Goal: Navigation & Orientation: Find specific page/section

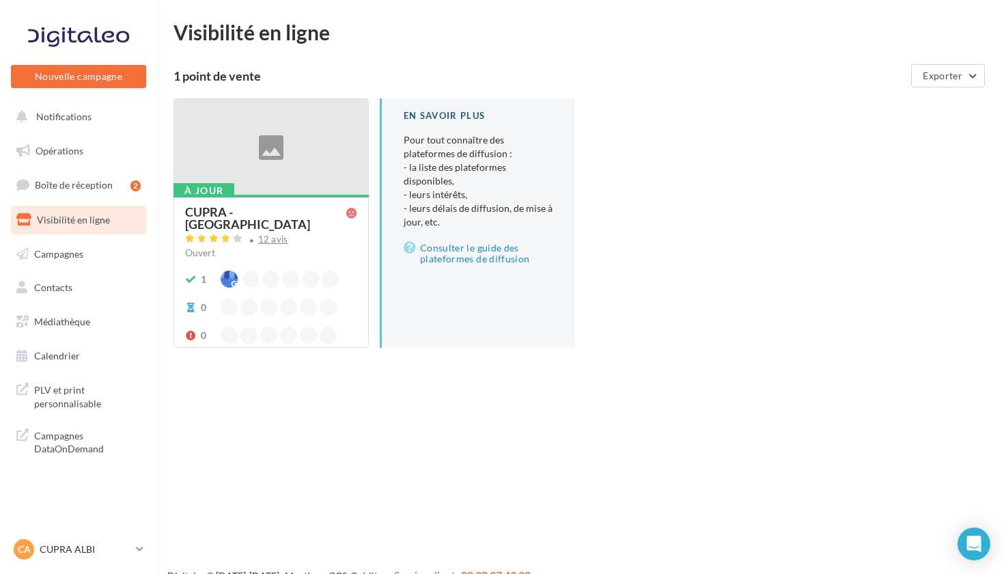
click at [295, 232] on div "12 avis" at bounding box center [271, 240] width 172 height 16
click at [233, 134] on div at bounding box center [271, 147] width 194 height 97
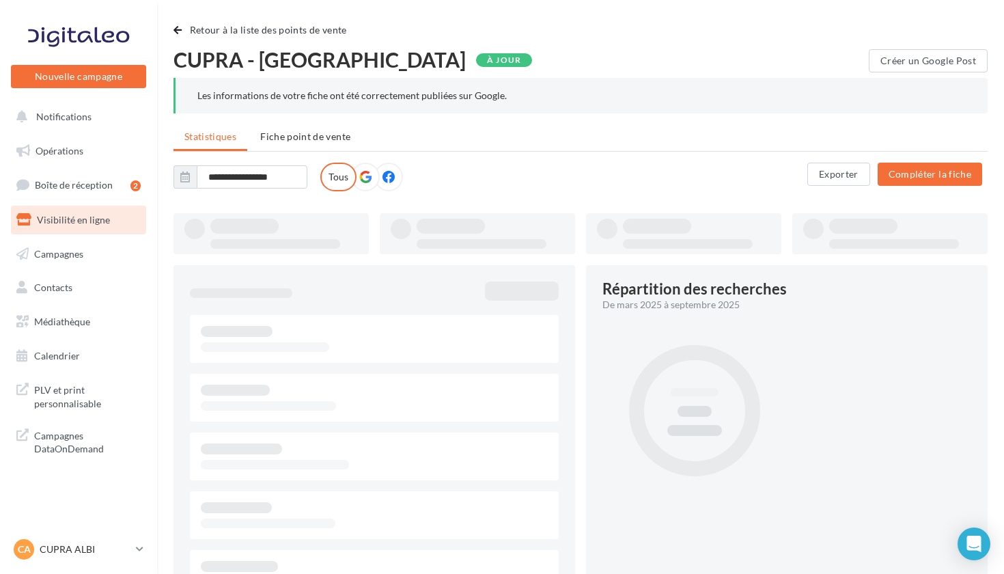
type input "**********"
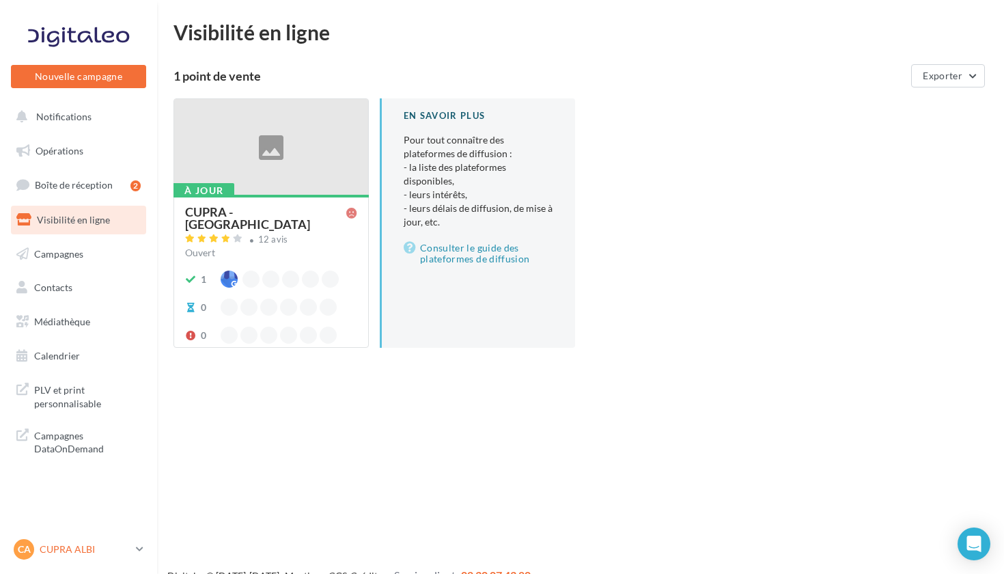
click at [49, 551] on p "CUPRA ALBI" at bounding box center [85, 550] width 91 height 14
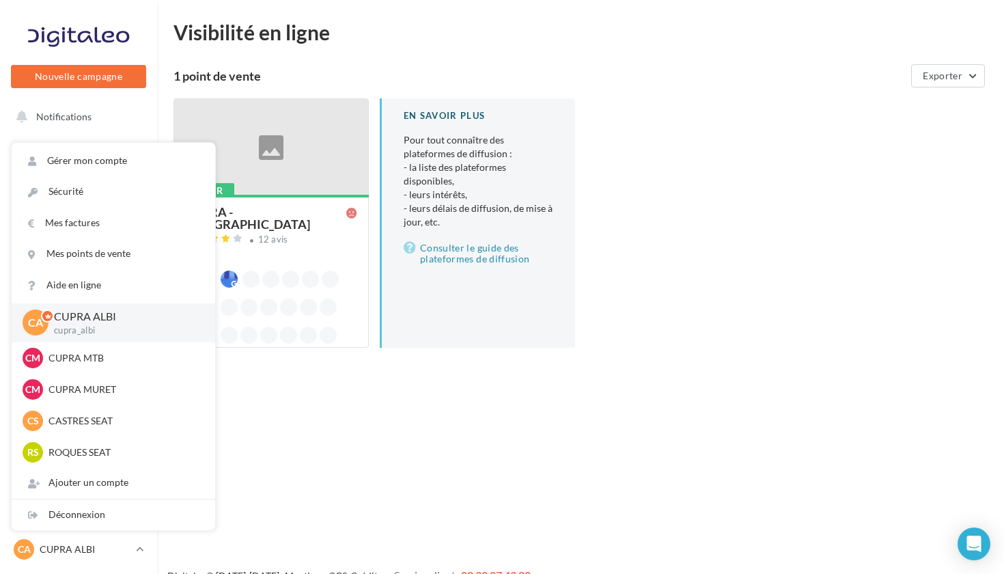
click at [419, 428] on div "Nouvelle campagne Nouvelle campagne Notifications Opérations Boîte de réception…" at bounding box center [502, 309] width 1004 height 574
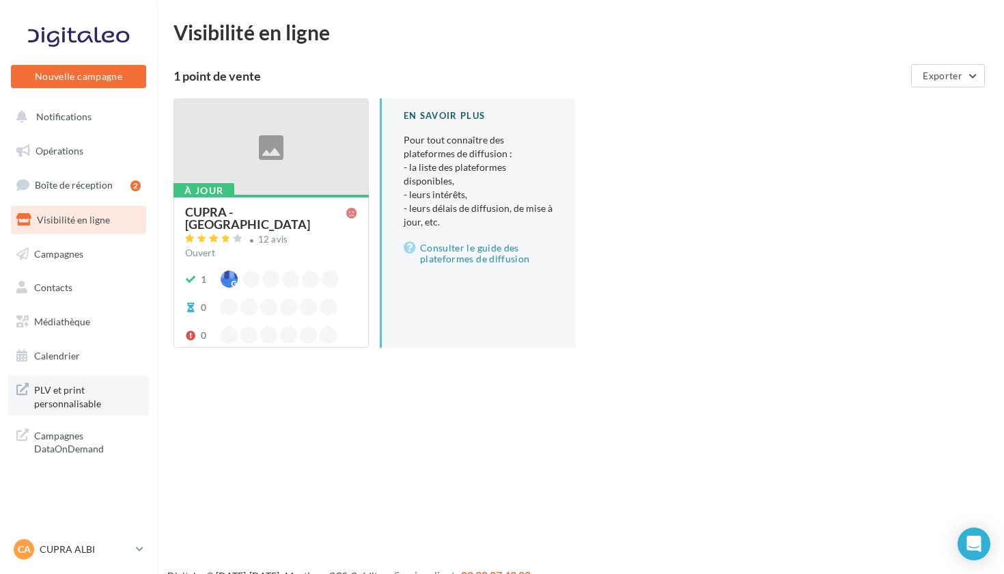
click at [86, 389] on span "PLV et print personnalisable" at bounding box center [87, 395] width 107 height 29
click at [102, 556] on p "CUPRA ALBI" at bounding box center [85, 550] width 91 height 14
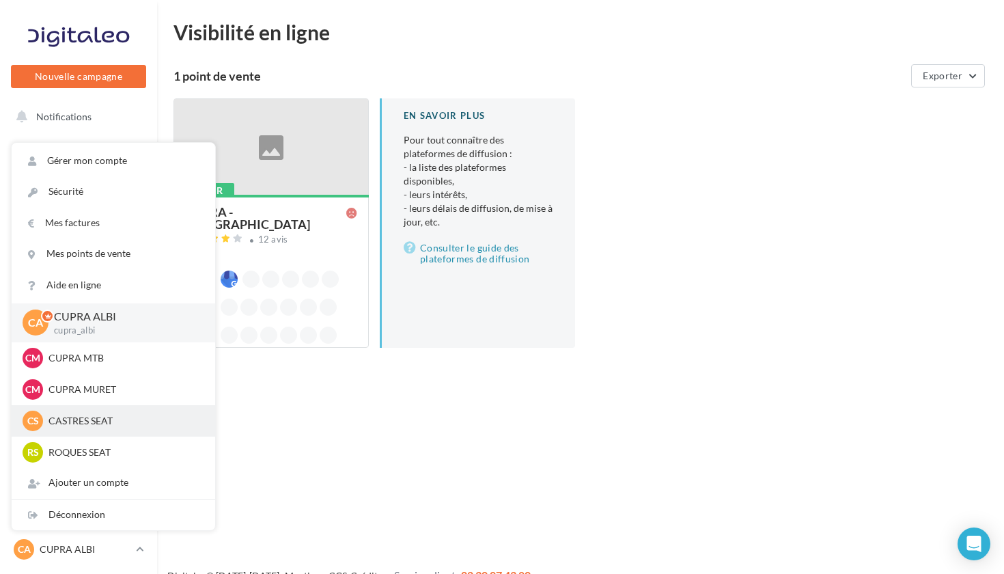
click at [116, 424] on p "CASTRES SEAT" at bounding box center [124, 421] width 150 height 14
